Goal: Task Accomplishment & Management: Manage account settings

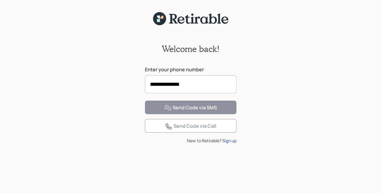
type input "**********"
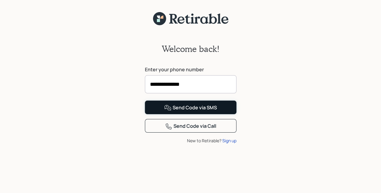
click at [191, 111] on div "Send Code via SMS" at bounding box center [190, 107] width 53 height 7
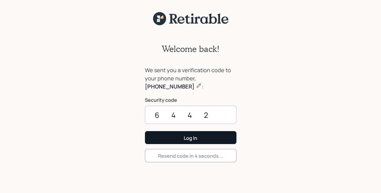
type input "6442"
click at [198, 138] on button "Log In" at bounding box center [191, 137] width 92 height 13
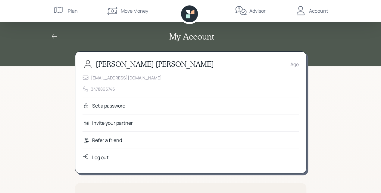
click at [106, 104] on div "Set a password" at bounding box center [108, 105] width 33 height 7
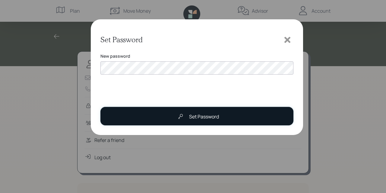
click at [210, 113] on div "Set Password" at bounding box center [204, 116] width 30 height 7
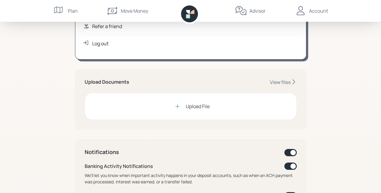
scroll to position [110, 0]
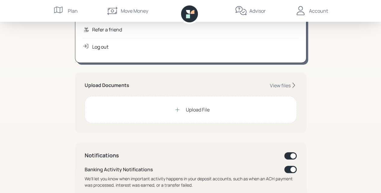
click at [190, 114] on div "Upload File" at bounding box center [190, 109] width 38 height 12
click at [287, 84] on div "View files" at bounding box center [280, 85] width 21 height 7
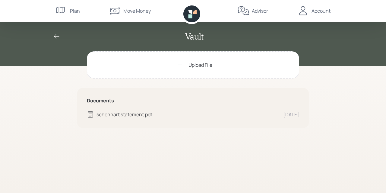
click at [72, 12] on div "Plan" at bounding box center [75, 10] width 10 height 7
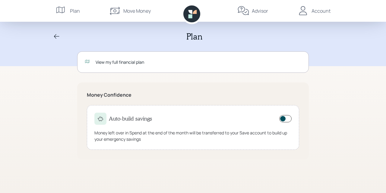
click at [320, 12] on div "Account" at bounding box center [320, 10] width 19 height 7
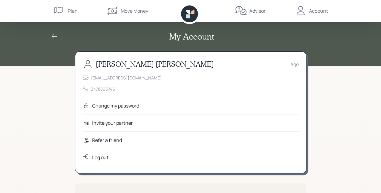
click at [98, 160] on div "Log out" at bounding box center [191, 156] width 216 height 17
